Goal: Task Accomplishment & Management: Use online tool/utility

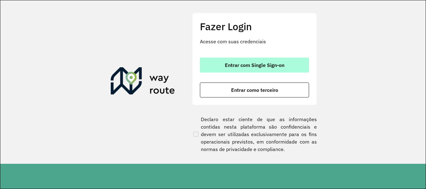
scroll to position [408, 0]
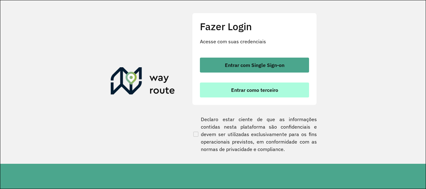
click at [236, 90] on span "Entrar como terceiro" at bounding box center [254, 90] width 47 height 5
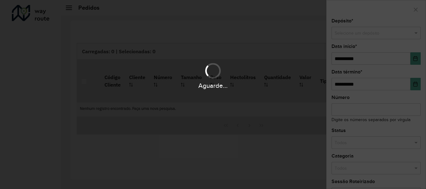
scroll to position [408, 0]
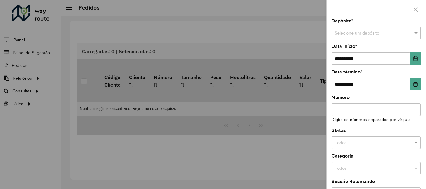
click at [24, 91] on div at bounding box center [213, 94] width 426 height 189
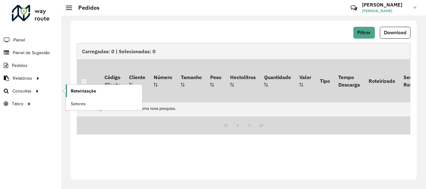
click at [85, 93] on span "Roteirização" at bounding box center [83, 91] width 25 height 7
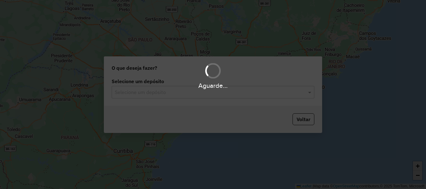
scroll to position [408, 0]
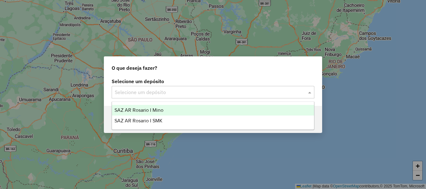
click at [310, 92] on span at bounding box center [310, 91] width 8 height 7
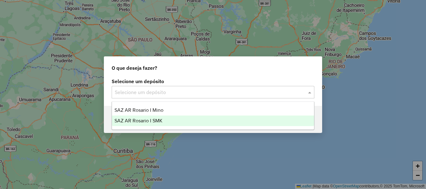
click at [159, 120] on span "SAZ AR Rosario I SMK" at bounding box center [138, 120] width 48 height 5
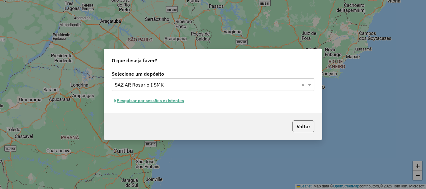
click at [162, 98] on button "Pesquisar por sessões existentes" at bounding box center [149, 101] width 75 height 10
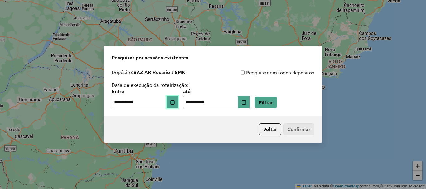
click at [175, 103] on icon "Choose Date" at bounding box center [172, 102] width 5 height 5
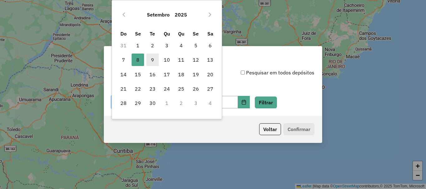
click at [153, 60] on span "9" at bounding box center [152, 60] width 12 height 12
type input "**********"
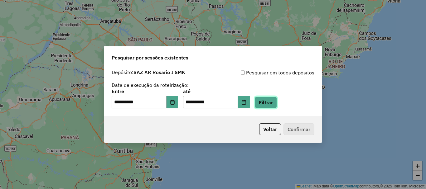
click at [277, 102] on button "Filtrar" at bounding box center [266, 103] width 22 height 12
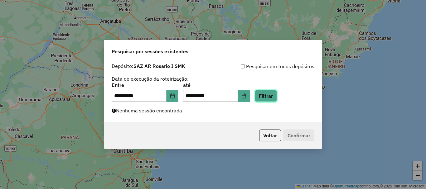
click at [273, 96] on button "Filtrar" at bounding box center [266, 96] width 22 height 12
click at [275, 93] on button "Filtrar" at bounding box center [266, 96] width 22 height 12
click at [272, 95] on button "Filtrar" at bounding box center [266, 96] width 22 height 12
click at [277, 94] on button "Filtrar" at bounding box center [266, 96] width 22 height 12
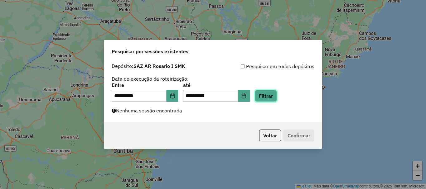
click at [277, 93] on button "Filtrar" at bounding box center [266, 96] width 22 height 12
click at [277, 94] on button "Filtrar" at bounding box center [266, 96] width 22 height 12
click at [277, 97] on button "Filtrar" at bounding box center [266, 96] width 22 height 12
click at [276, 96] on button "Filtrar" at bounding box center [266, 96] width 22 height 12
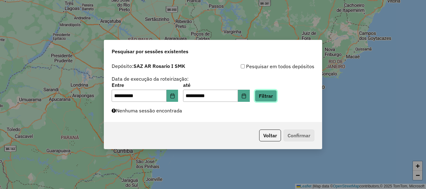
click at [275, 95] on button "Filtrar" at bounding box center [266, 96] width 22 height 12
click at [277, 99] on button "Filtrar" at bounding box center [266, 96] width 22 height 12
click at [277, 95] on button "Filtrar" at bounding box center [266, 96] width 22 height 12
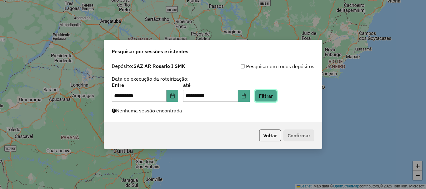
click at [273, 94] on button "Filtrar" at bounding box center [266, 96] width 22 height 12
click at [274, 96] on button "Filtrar" at bounding box center [266, 96] width 22 height 12
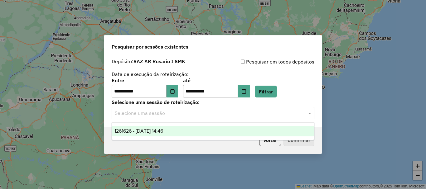
click at [308, 114] on span at bounding box center [310, 112] width 8 height 7
click at [163, 131] on span "1261626 - 09/09/2025 14:46" at bounding box center [138, 130] width 49 height 5
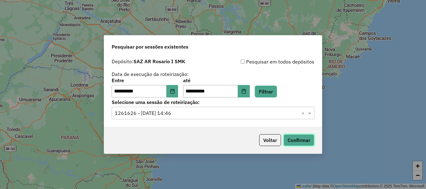
click at [303, 140] on button "Confirmar" at bounding box center [298, 140] width 31 height 12
click at [301, 139] on button "Confirmar" at bounding box center [298, 140] width 31 height 12
click at [300, 140] on button "Confirmar" at bounding box center [298, 140] width 31 height 12
click at [304, 137] on button "Confirmar" at bounding box center [298, 140] width 31 height 12
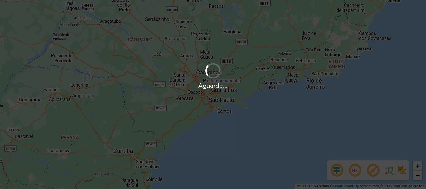
scroll to position [408, 0]
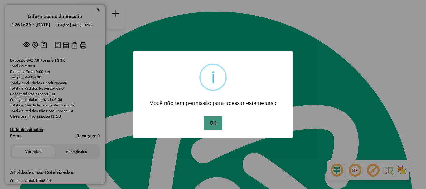
click at [207, 124] on button "OK" at bounding box center [212, 123] width 18 height 14
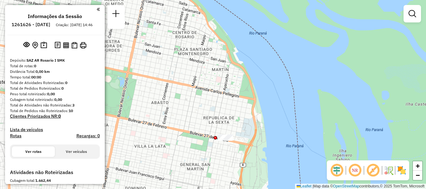
drag, startPoint x: 235, startPoint y: 89, endPoint x: 235, endPoint y: 119, distance: 29.9
click at [235, 119] on div "Janela de atendimento Grade de atendimento Capacidade Transportadoras Veículos …" at bounding box center [213, 94] width 426 height 189
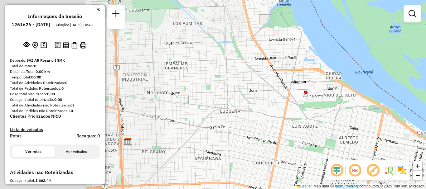
drag, startPoint x: 183, startPoint y: 127, endPoint x: 292, endPoint y: 105, distance: 111.9
click at [292, 105] on div "Janela de atendimento Grade de atendimento Capacidade Transportadoras Veículos …" at bounding box center [213, 94] width 426 height 189
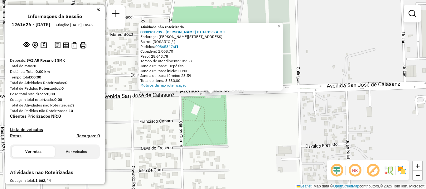
click at [245, 124] on div "Atividade não roteirizada 0000181739 - DAVID ROSENTAL E HIJOS S.A.C.I. Endereço…" at bounding box center [213, 94] width 426 height 189
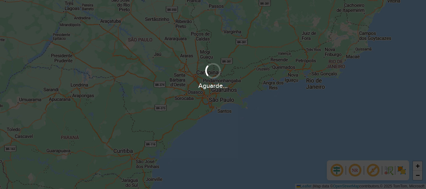
scroll to position [408, 0]
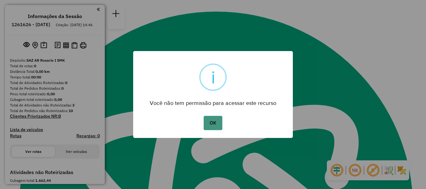
click at [210, 126] on button "OK" at bounding box center [212, 123] width 18 height 14
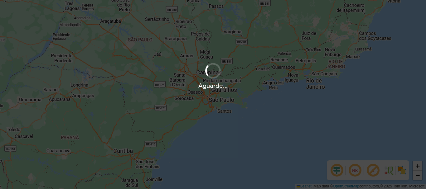
scroll to position [408, 0]
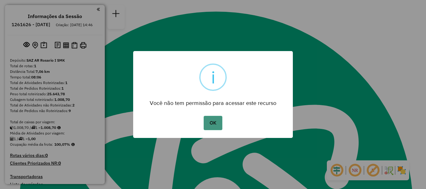
click at [216, 123] on button "OK" at bounding box center [212, 123] width 18 height 14
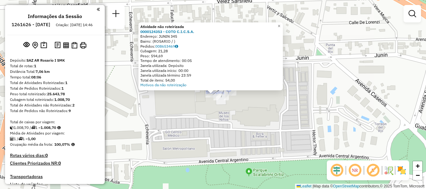
click at [197, 98] on div "Atividade não roteirizada 0000124353 - COTO C.I.C.S.A. Endereço: JUNIN 345 Bair…" at bounding box center [213, 94] width 426 height 189
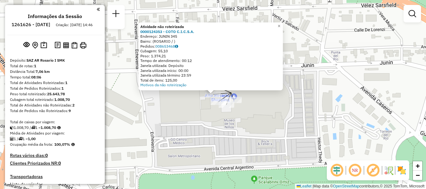
click at [196, 93] on div "Atividade não roteirizada 0000124353 - COTO C.I.C.S.A. Endereço: JUNIN 345 Bair…" at bounding box center [213, 94] width 426 height 189
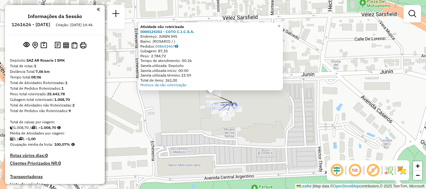
click at [192, 95] on div "Atividade não roteirizada 0000124353 - COTO C.I.C.S.A. Endereço: JUNIN 345 Bair…" at bounding box center [213, 94] width 426 height 189
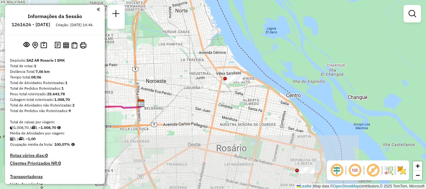
drag, startPoint x: 246, startPoint y: 118, endPoint x: 249, endPoint y: 53, distance: 64.9
click at [249, 53] on div "Janela de atendimento Grade de atendimento Capacidade Transportadoras Veículos …" at bounding box center [213, 94] width 426 height 189
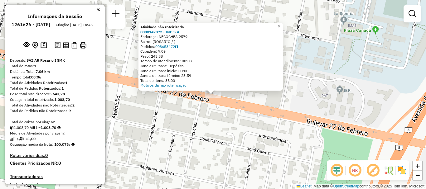
click at [210, 110] on div "Atividade não roteirizada 0000147072 - INC S.A. Endereço: NECOCHEA 2579 Bairro:…" at bounding box center [213, 94] width 426 height 189
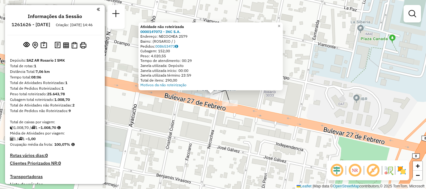
click at [197, 112] on div "Atividade não roteirizada 0000147072 - INC S.A. Endereço: NECOCHEA 2579 Bairro:…" at bounding box center [213, 94] width 426 height 189
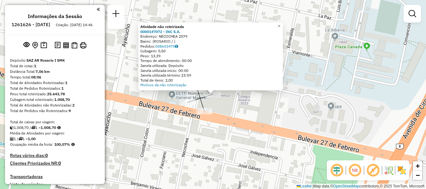
click at [233, 107] on div "Atividade não roteirizada 0000147072 - INC S.A. Endereço: NECOCHEA 2579 Bairro:…" at bounding box center [213, 94] width 426 height 189
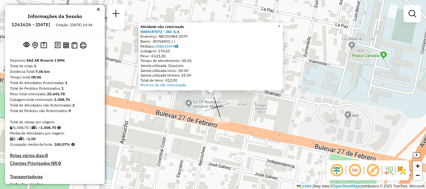
click at [275, 112] on div "Atividade não roteirizada 0000147072 - INC S.A. Endereço: NECOCHEA 2579 Bairro:…" at bounding box center [213, 94] width 426 height 189
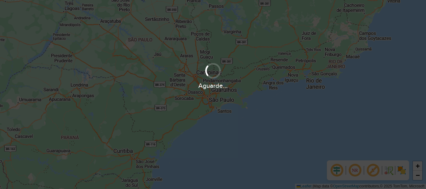
scroll to position [408, 0]
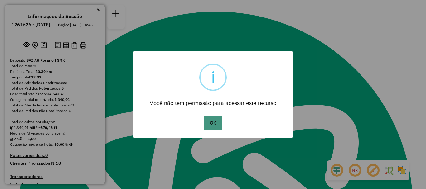
click at [221, 124] on button "OK" at bounding box center [212, 123] width 18 height 14
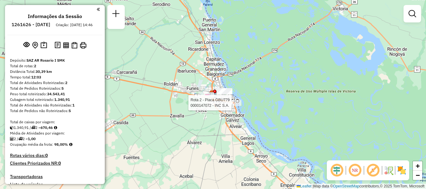
select select "**********"
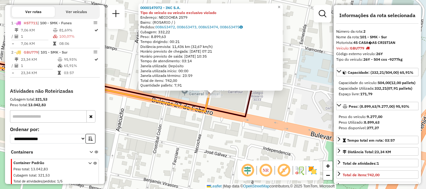
scroll to position [202, 0]
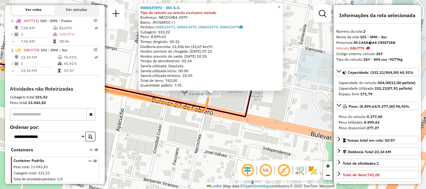
click at [268, 116] on div "0000147072 - INC S.A. Tipo do veículo ou veículo exclusivo violado Endereço: NE…" at bounding box center [213, 94] width 426 height 189
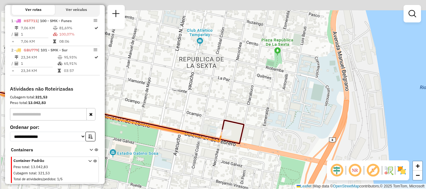
drag, startPoint x: 209, startPoint y: 67, endPoint x: 221, endPoint y: 112, distance: 45.9
click at [221, 112] on div "Janela de atendimento Grade de atendimento Capacidade Transportadoras Veículos …" at bounding box center [213, 94] width 426 height 189
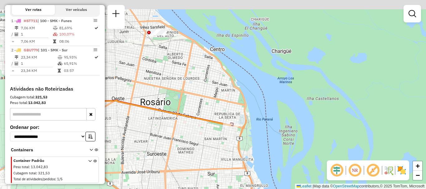
drag, startPoint x: 180, startPoint y: 83, endPoint x: 227, endPoint y: 122, distance: 61.7
click at [227, 122] on div "Janela de atendimento Grade de atendimento Capacidade Transportadoras Veículos …" at bounding box center [213, 94] width 426 height 189
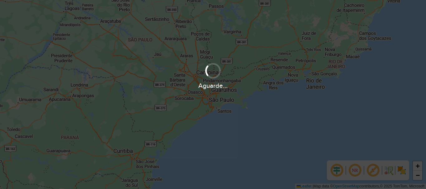
scroll to position [408, 0]
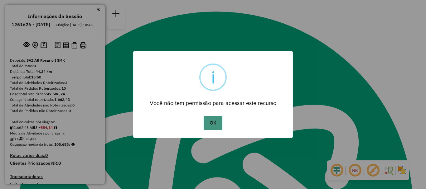
click at [216, 122] on button "OK" at bounding box center [212, 123] width 18 height 14
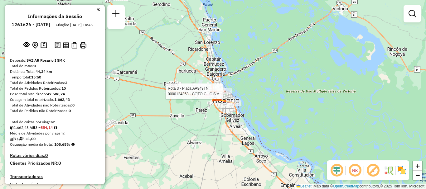
select select "**********"
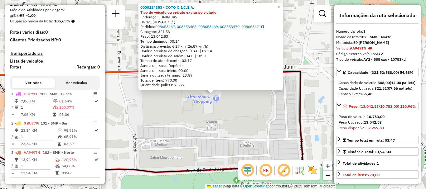
scroll to position [133, 0]
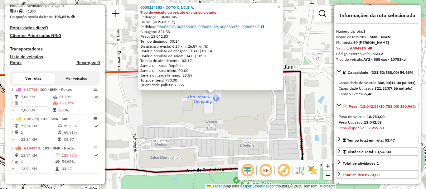
click at [224, 119] on div "0000124353 - COTO C.I.C.S.A. Tipo do veículo ou veículo exclusivo violado Ender…" at bounding box center [213, 94] width 426 height 189
